Goal: Transaction & Acquisition: Download file/media

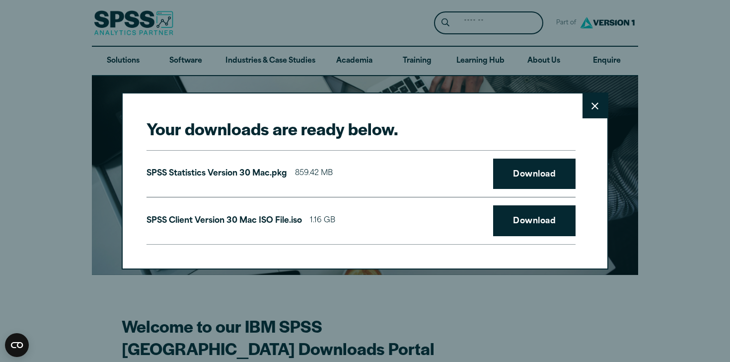
drag, startPoint x: 0, startPoint y: 0, endPoint x: 600, endPoint y: 112, distance: 610.3
click at [600, 112] on button "Close" at bounding box center [595, 105] width 25 height 25
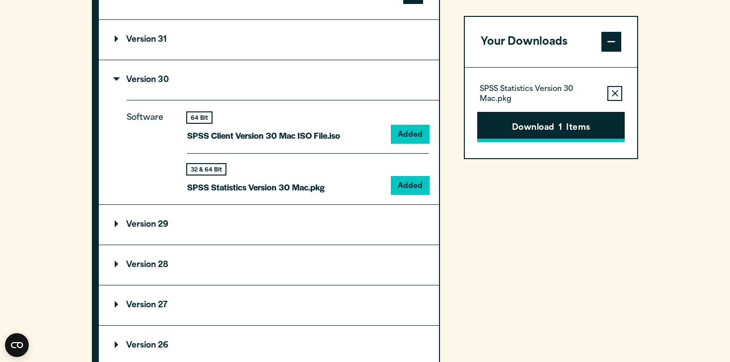
click at [547, 120] on button "Download 1 Items" at bounding box center [551, 127] width 148 height 31
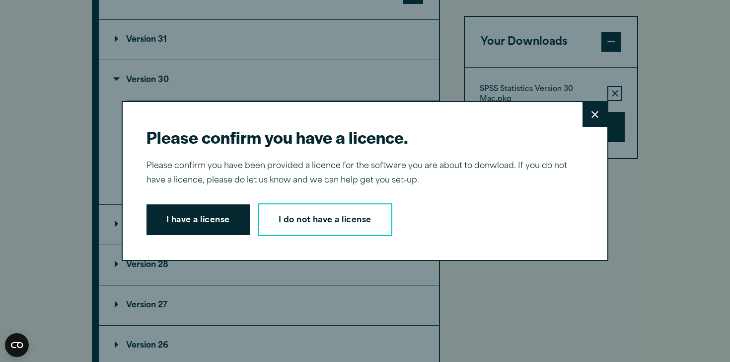
click at [589, 118] on button "Close" at bounding box center [595, 114] width 25 height 25
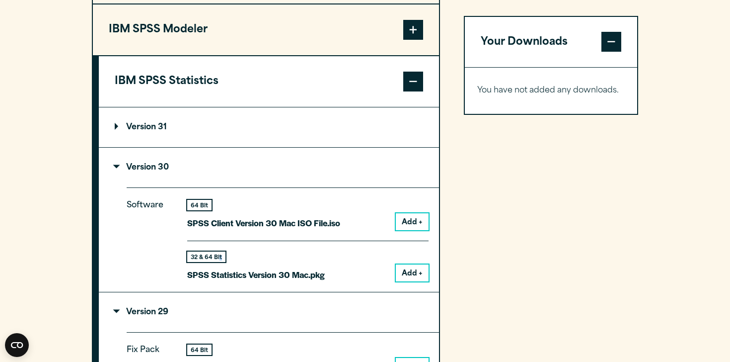
click at [141, 171] on p "Version 30" at bounding box center [142, 167] width 54 height 8
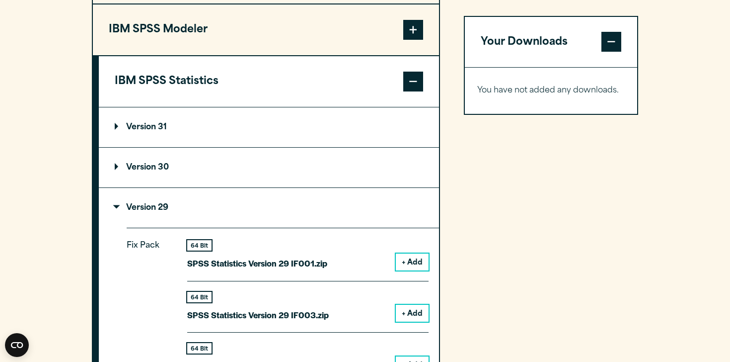
click at [141, 171] on p "Version 30" at bounding box center [142, 167] width 54 height 8
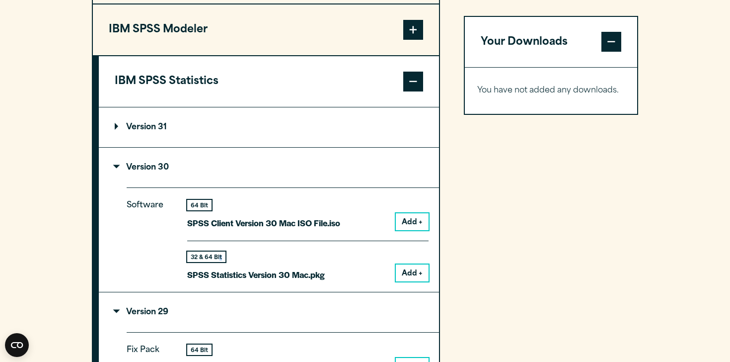
click at [406, 281] on button "Add +" at bounding box center [412, 272] width 33 height 17
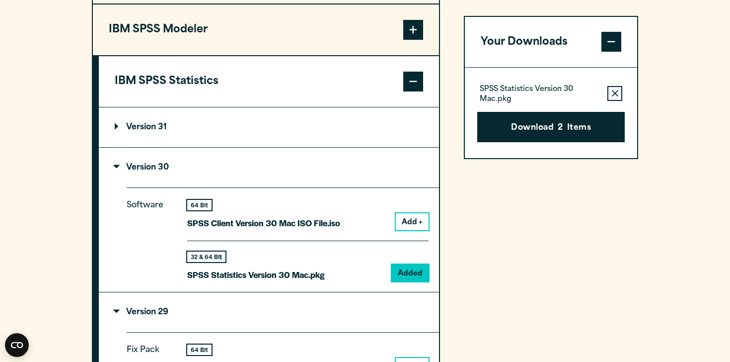
click at [614, 91] on icon "button" at bounding box center [615, 93] width 6 height 7
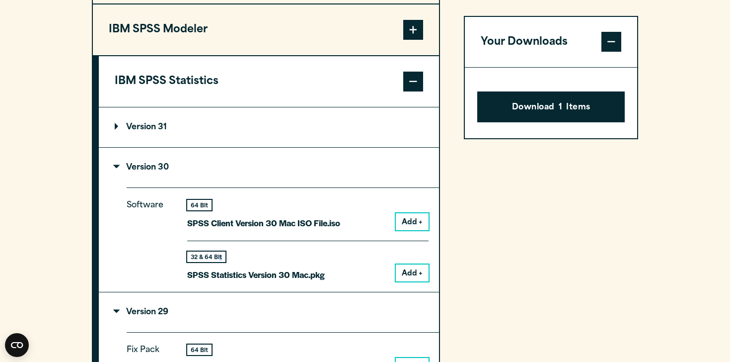
click at [401, 230] on button "Add +" at bounding box center [412, 221] width 33 height 17
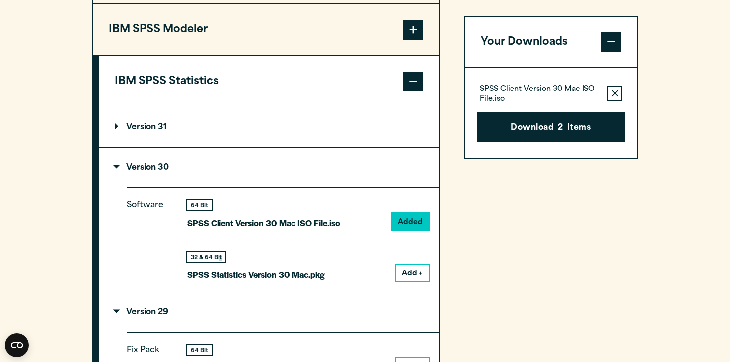
click at [617, 95] on icon "button" at bounding box center [615, 93] width 6 height 7
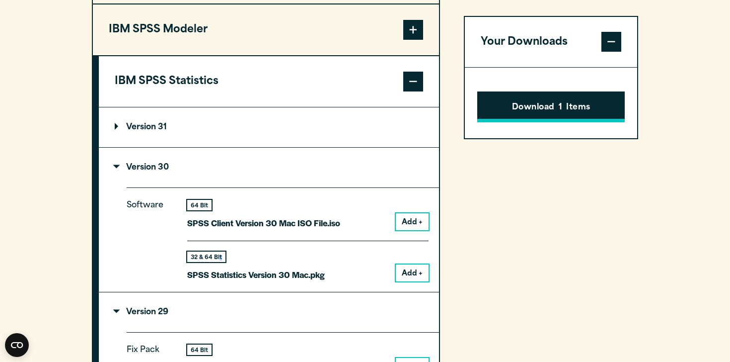
click at [575, 117] on button "Download 1 Items" at bounding box center [551, 107] width 148 height 31
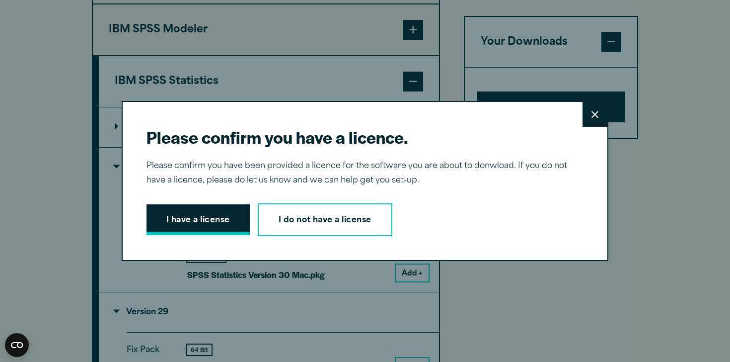
click at [229, 222] on button "I have a license" at bounding box center [198, 219] width 103 height 31
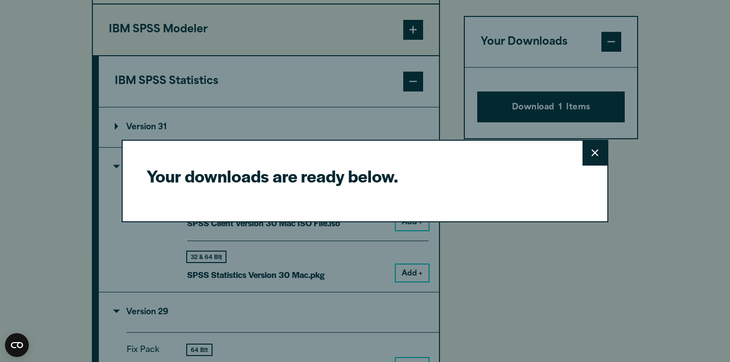
click at [591, 163] on button "Close" at bounding box center [595, 153] width 25 height 25
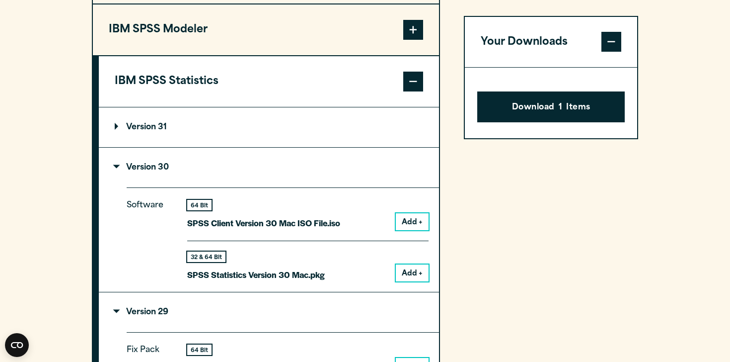
click at [430, 292] on div "Software 64 Bit SPSS Client Version 30 Mac ISO File.iso Add + 32 & 64 Bit Add +" at bounding box center [283, 239] width 312 height 104
click at [421, 281] on button "Add +" at bounding box center [412, 272] width 33 height 17
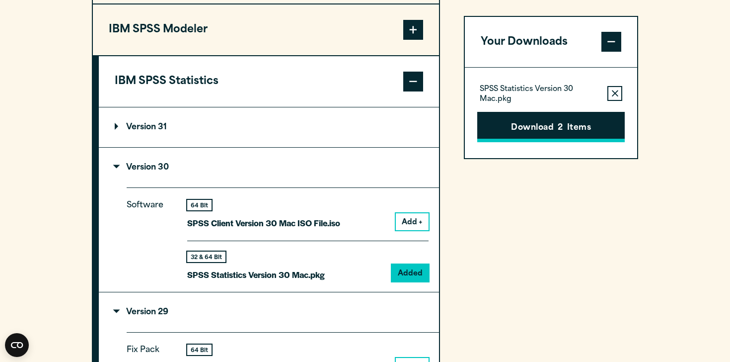
click at [533, 131] on button "Download 2 Items" at bounding box center [551, 127] width 148 height 31
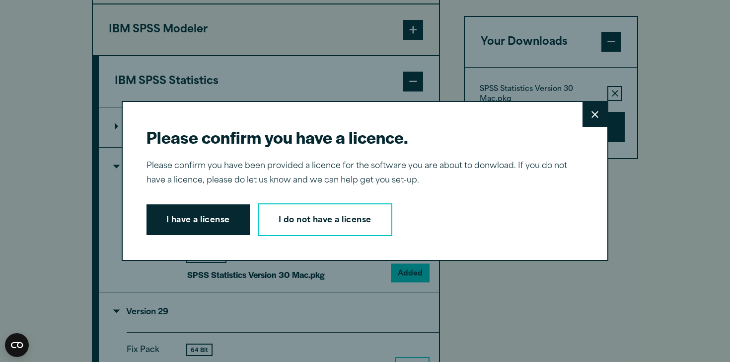
click at [212, 200] on div "Please confirm you have a licence. Close Please confirm you have been provided …" at bounding box center [365, 181] width 487 height 160
click at [207, 208] on button "I have a license" at bounding box center [198, 219] width 103 height 31
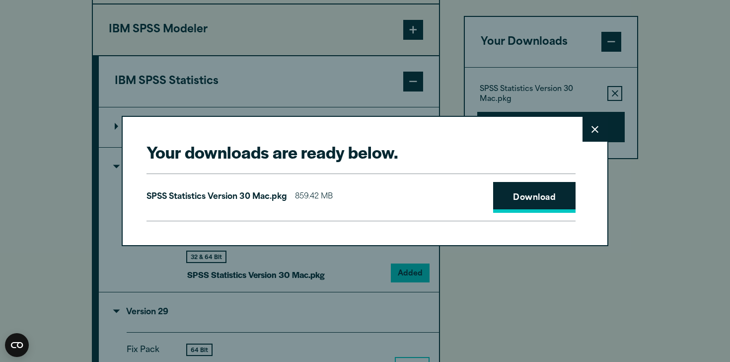
click at [553, 200] on link "Download" at bounding box center [534, 197] width 82 height 31
